Goal: Task Accomplishment & Management: Use online tool/utility

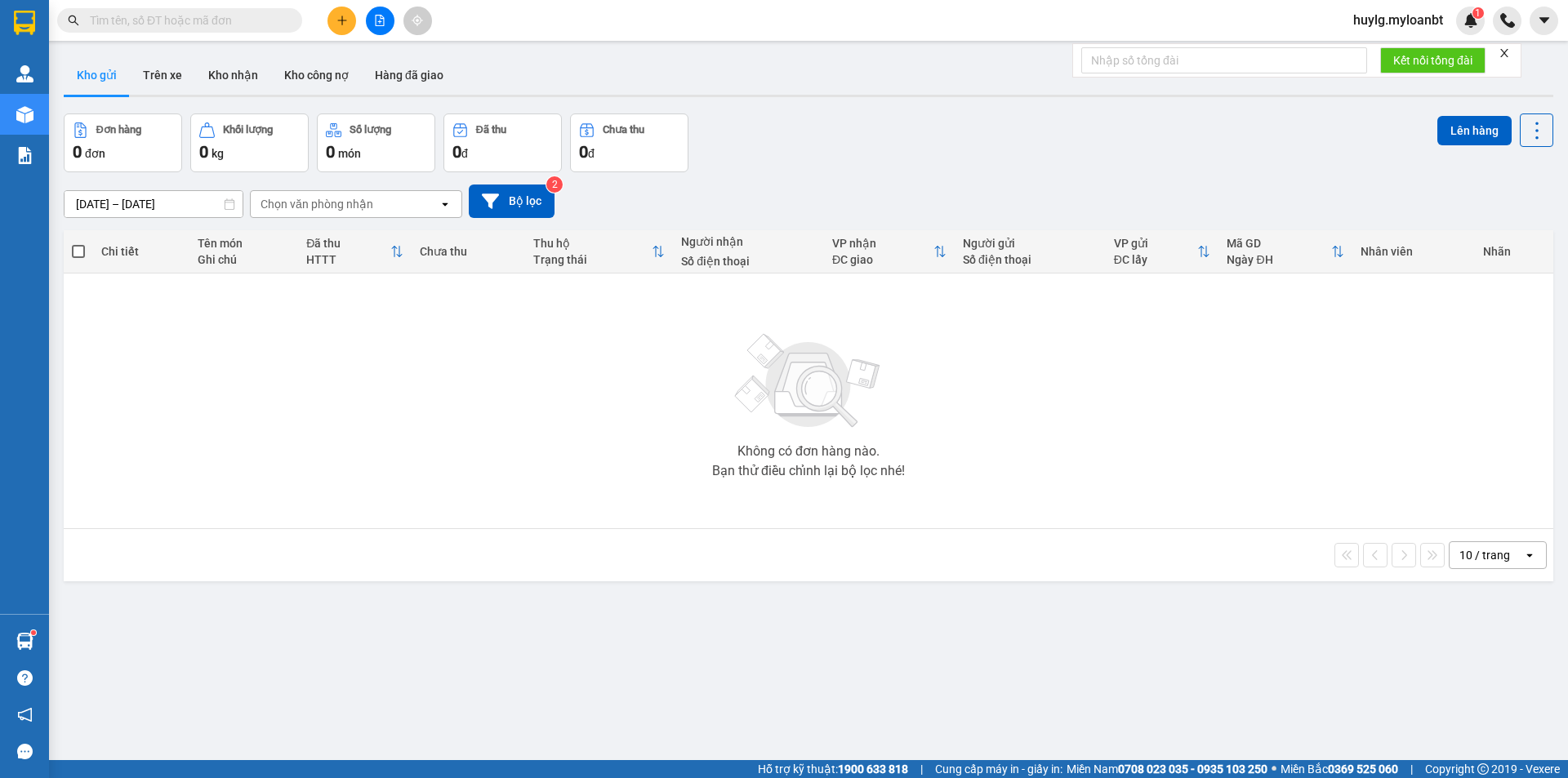
click at [203, 21] on input "text" at bounding box center [187, 21] width 193 height 18
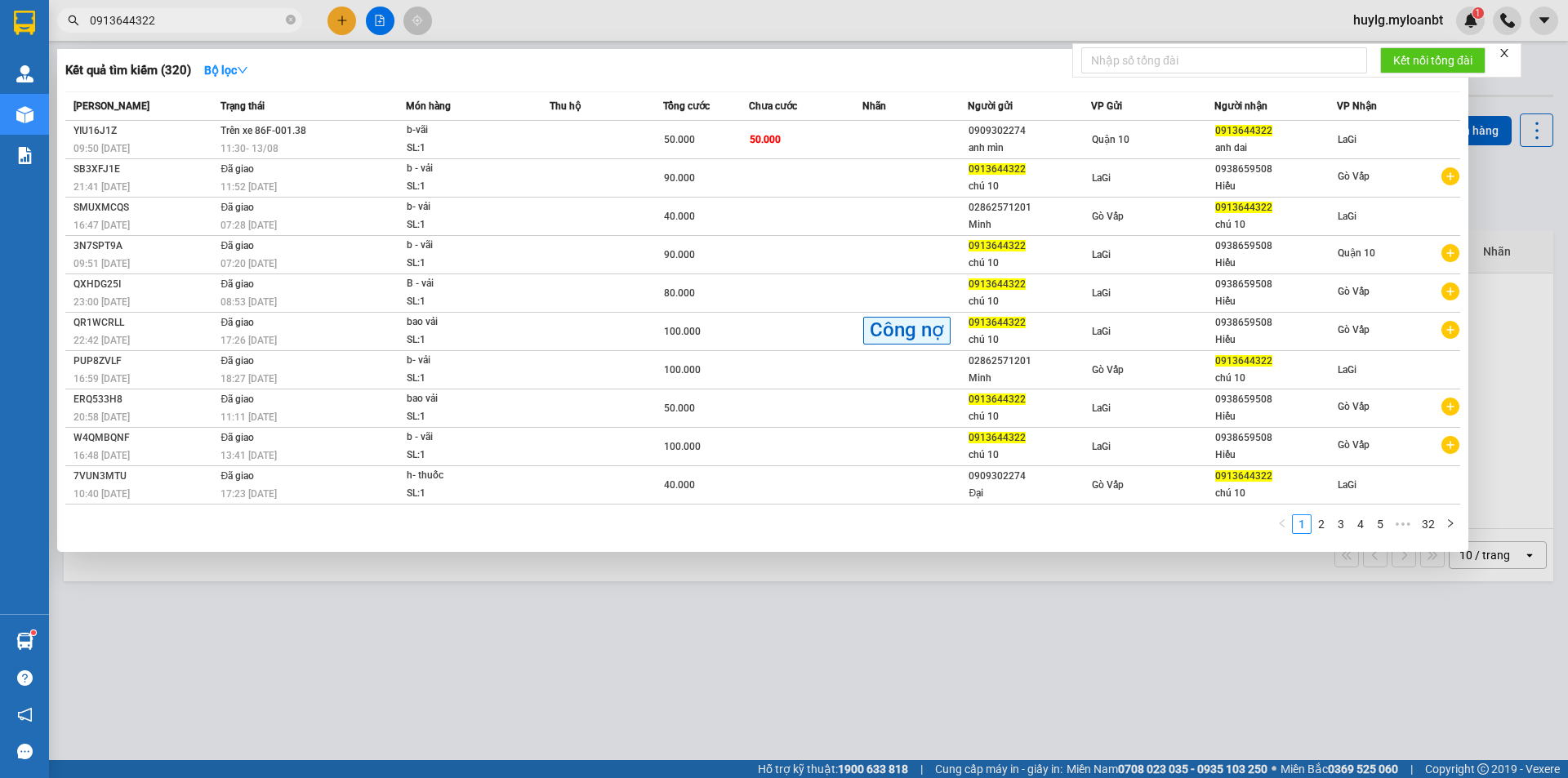
type input "0913644322"
click at [289, 17] on icon "close-circle" at bounding box center [290, 20] width 10 height 10
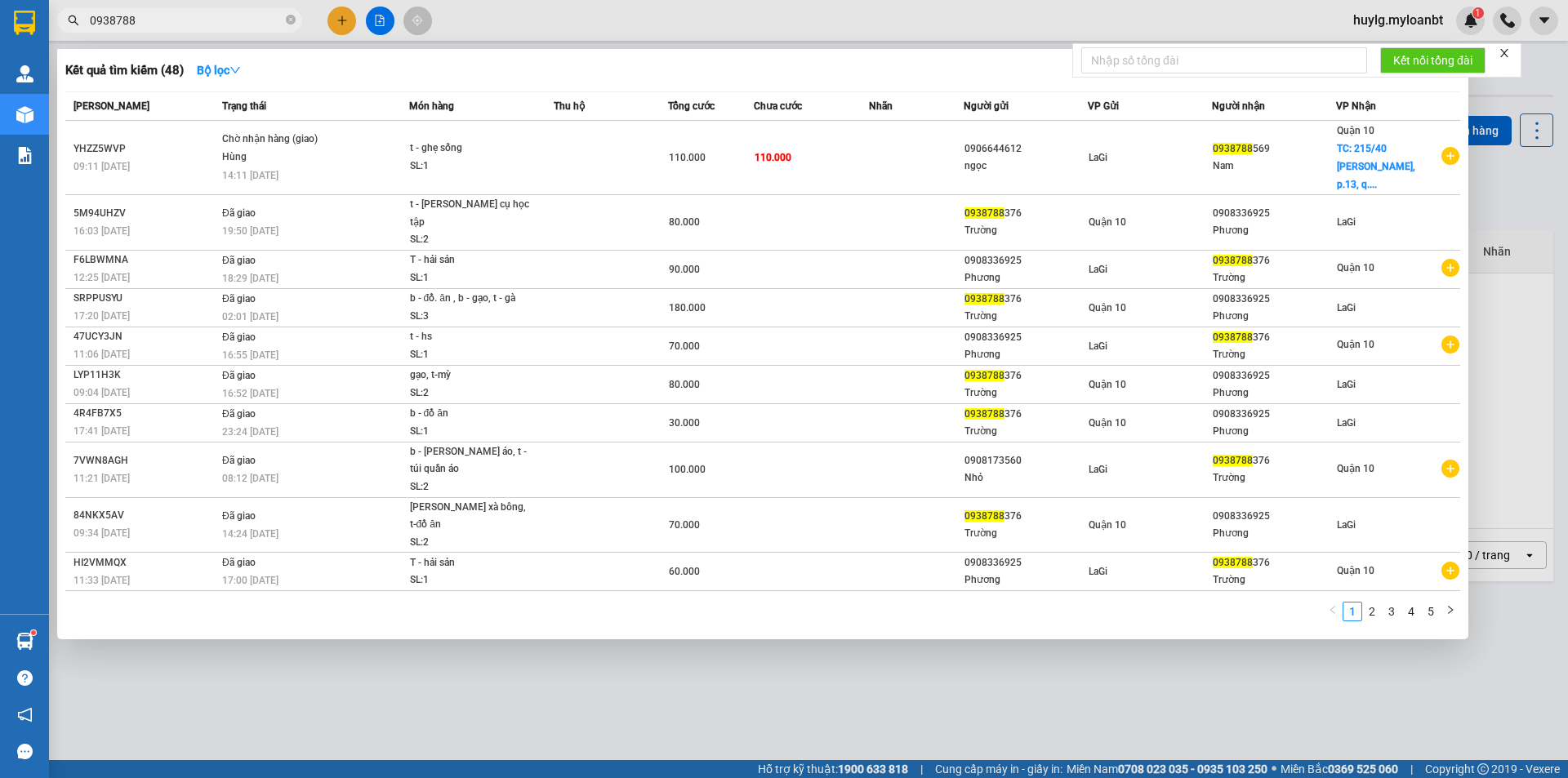
type input "0938788"
click at [290, 20] on icon "close-circle" at bounding box center [290, 20] width 10 height 10
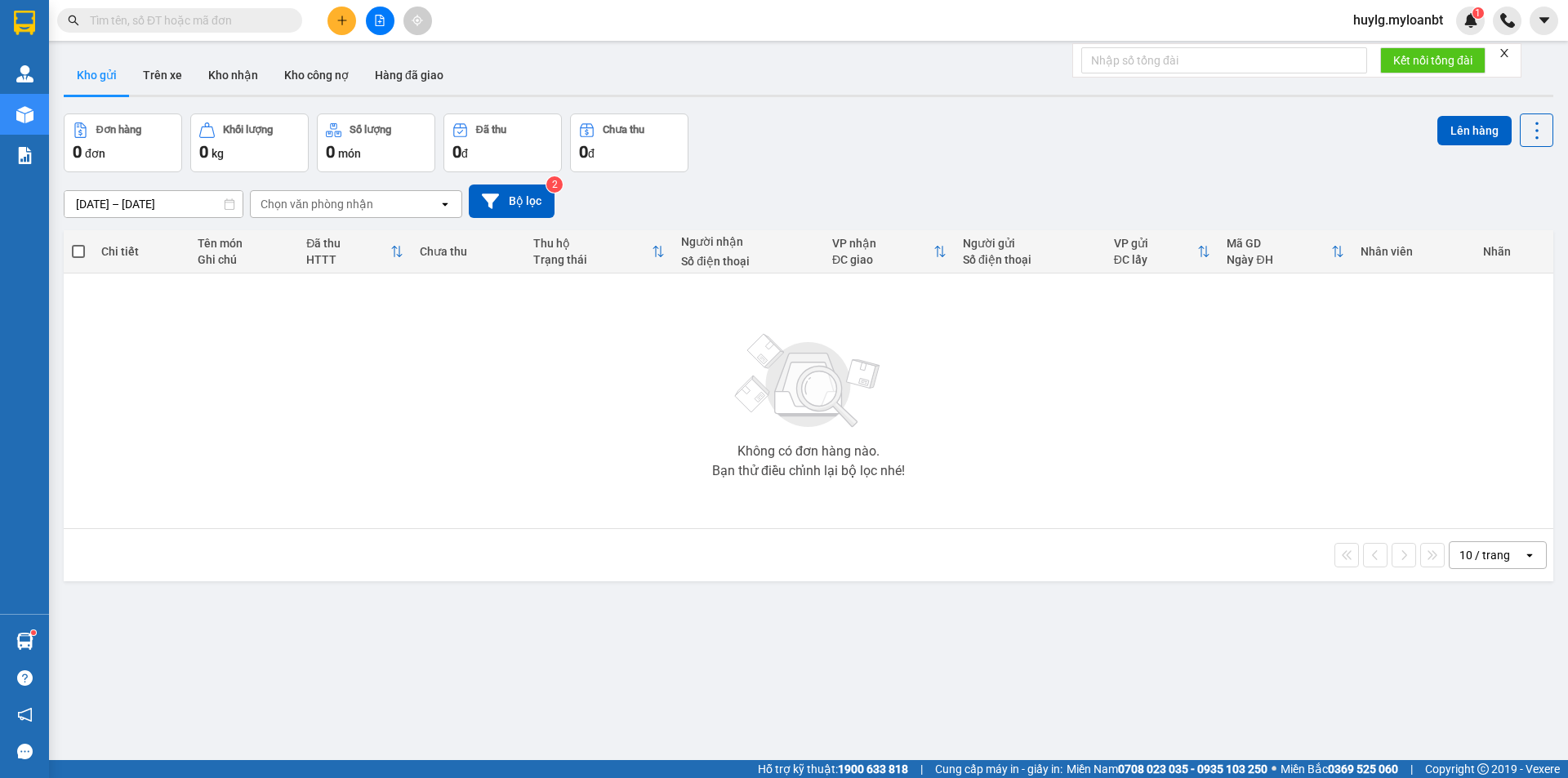
paste input "0396770050"
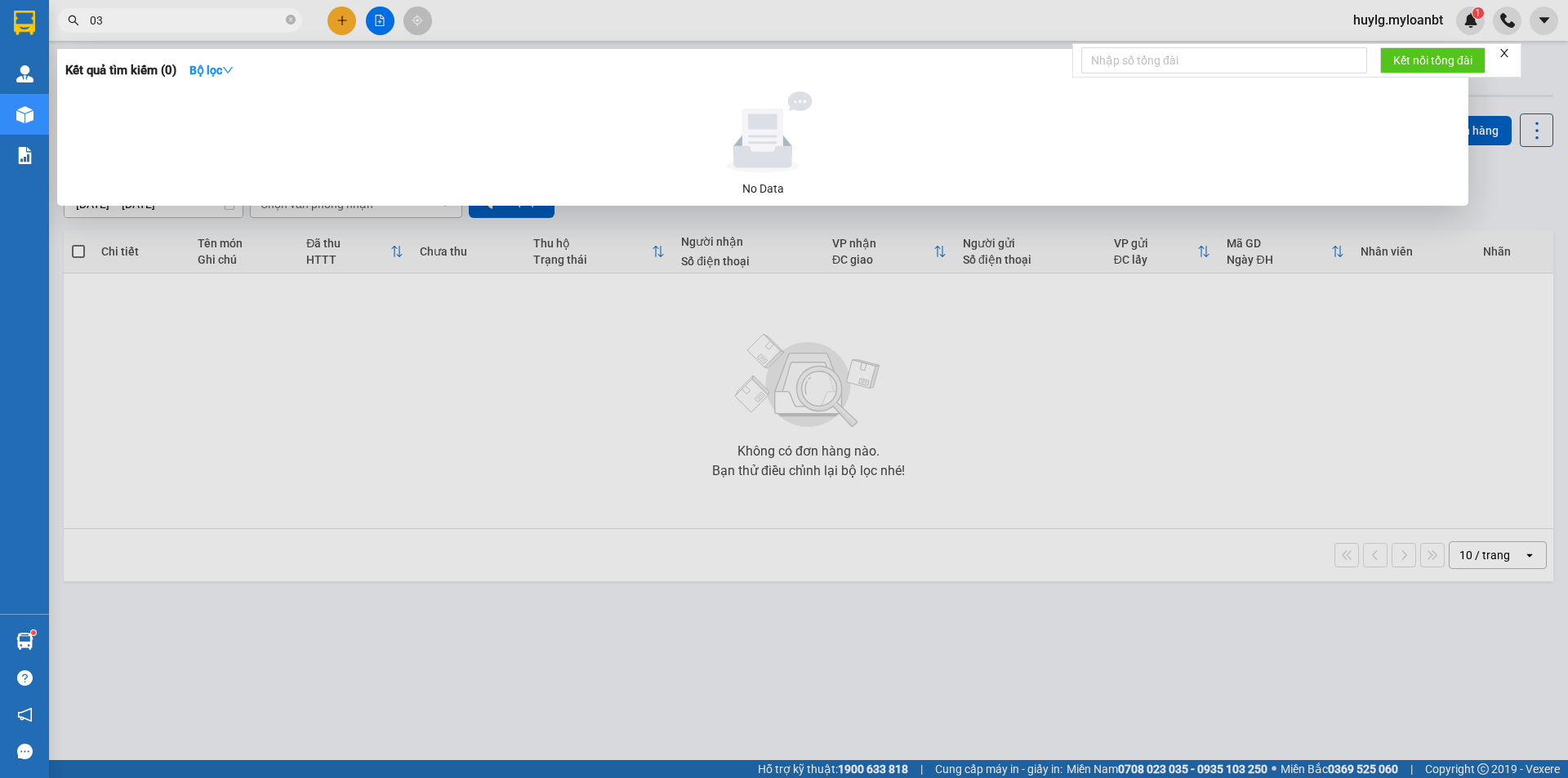
type input "0"
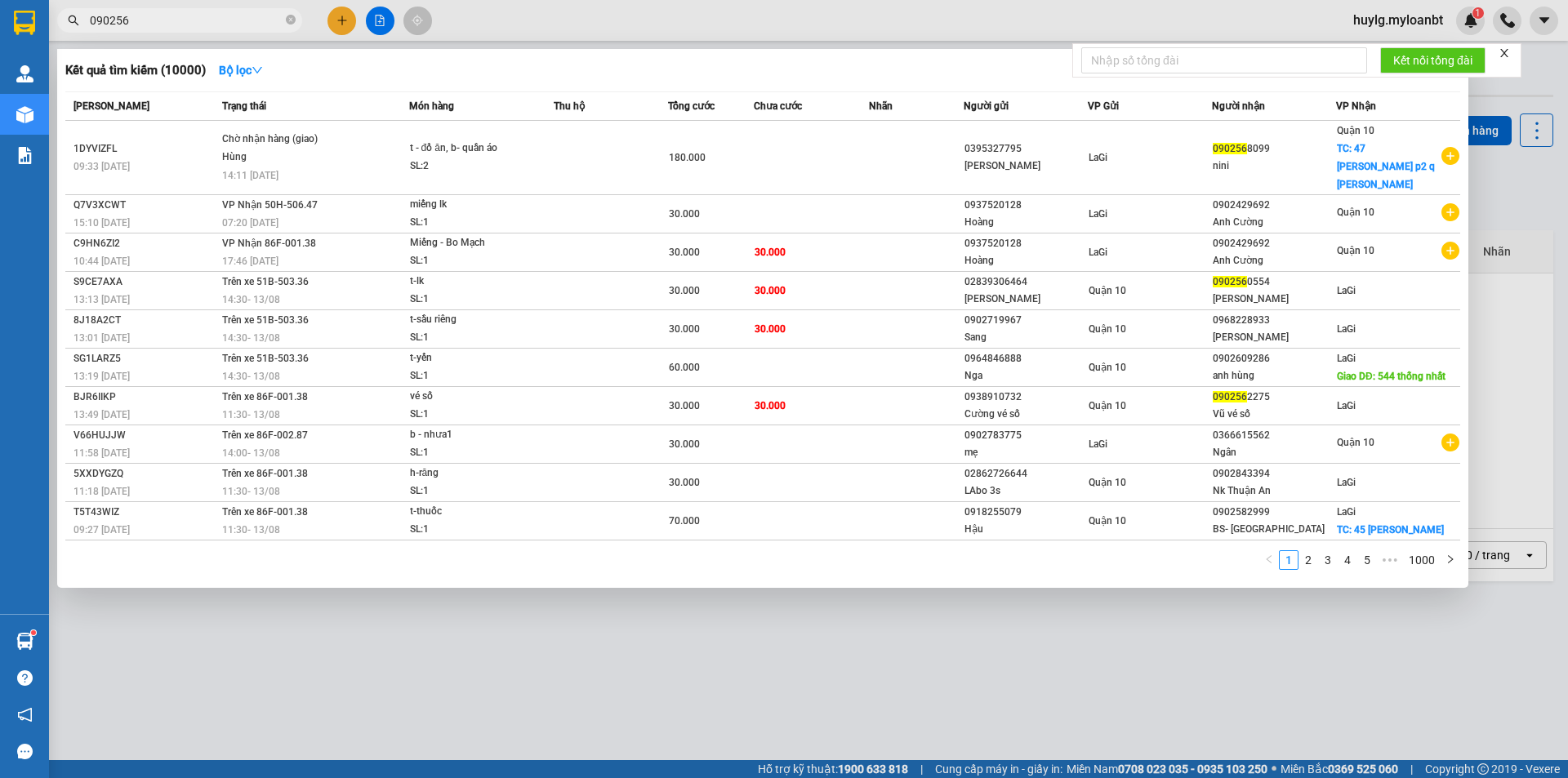
type input "0902562"
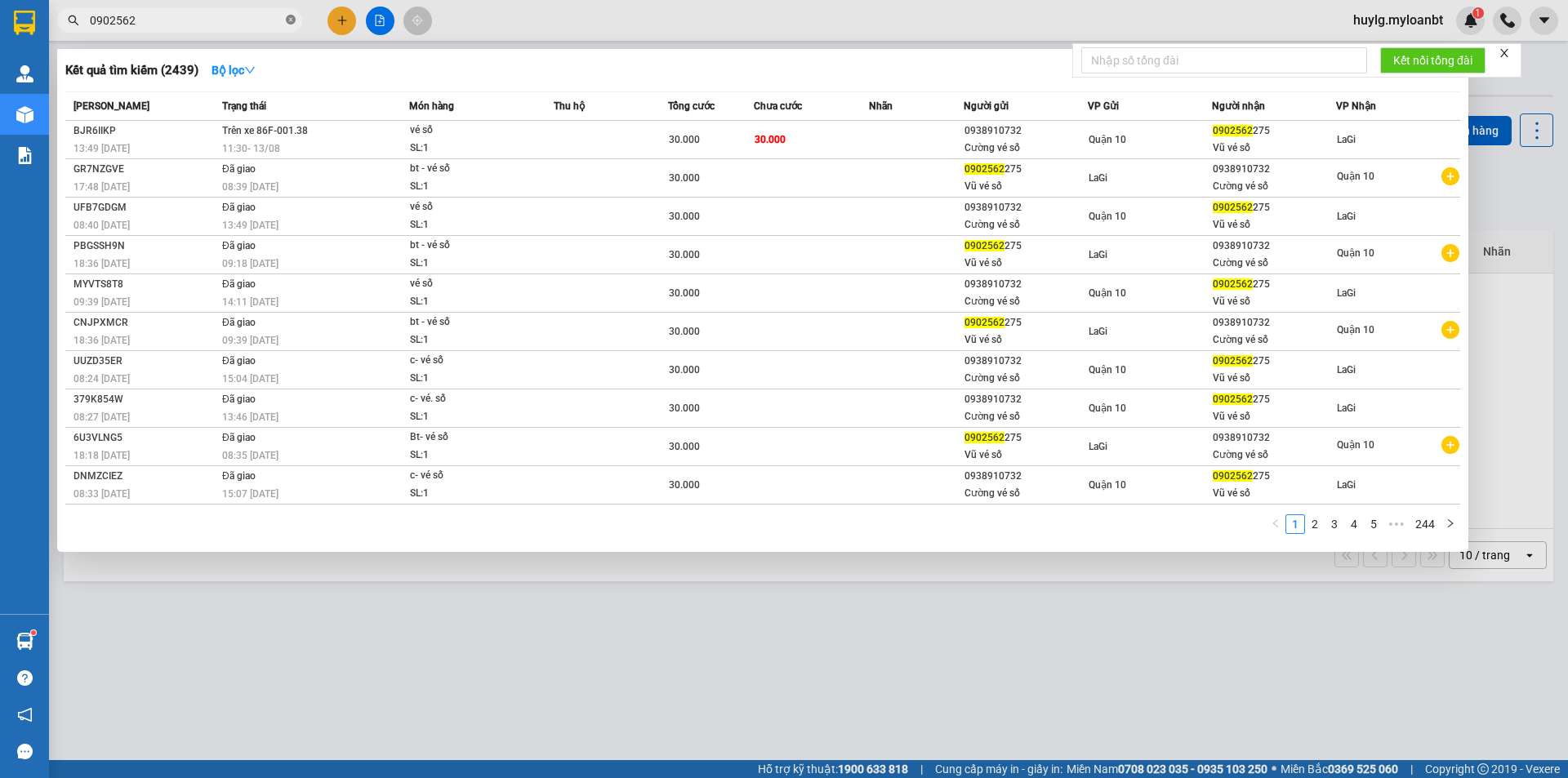
click at [291, 25] on icon "close-circle" at bounding box center [290, 20] width 10 height 10
